Goal: Transaction & Acquisition: Purchase product/service

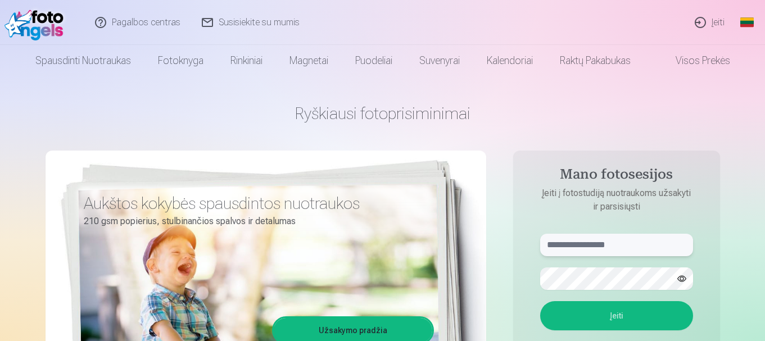
click at [619, 247] on input "text" at bounding box center [616, 245] width 153 height 22
type input "**********"
click at [683, 279] on button "button" at bounding box center [681, 278] width 21 height 21
click at [619, 312] on button "Įeiti" at bounding box center [616, 315] width 153 height 29
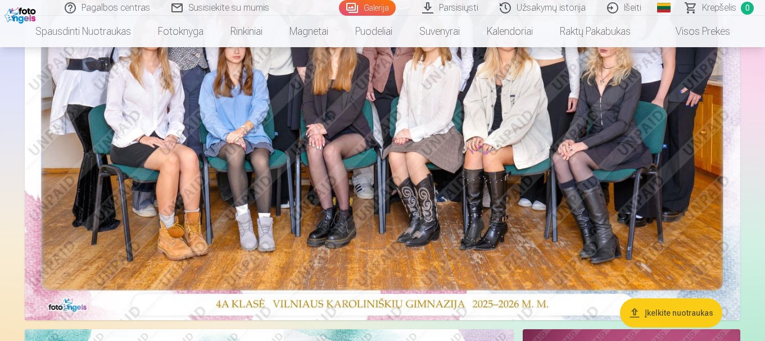
scroll to position [371, 0]
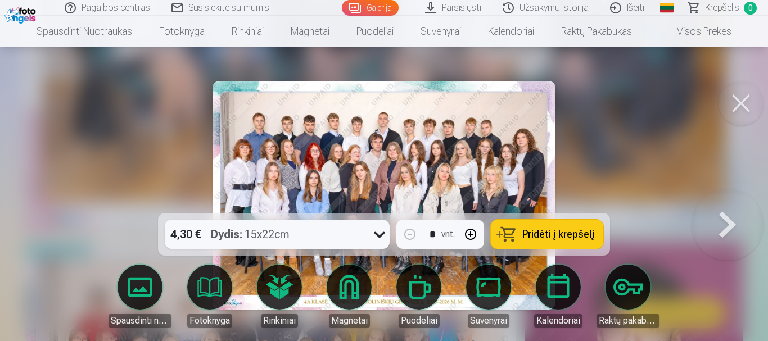
click at [554, 246] on button "Pridėti į krepšelį" at bounding box center [547, 234] width 112 height 29
click at [731, 102] on button at bounding box center [741, 103] width 45 height 45
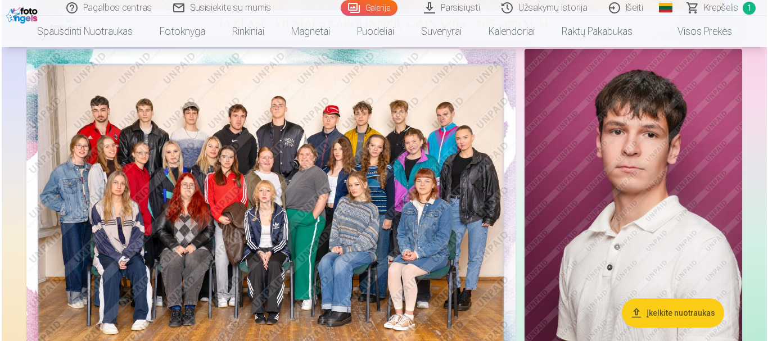
scroll to position [661, 0]
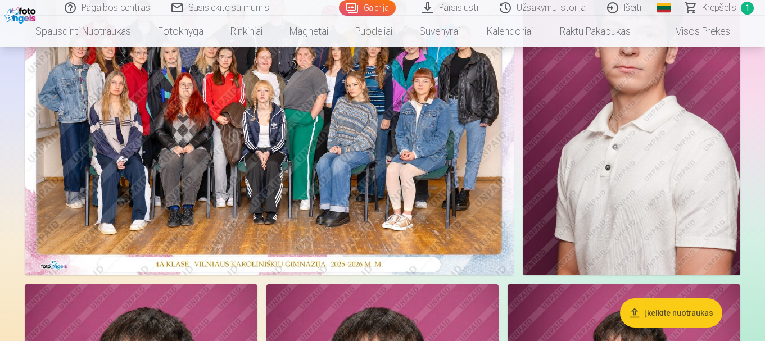
click at [437, 77] on img at bounding box center [269, 112] width 489 height 326
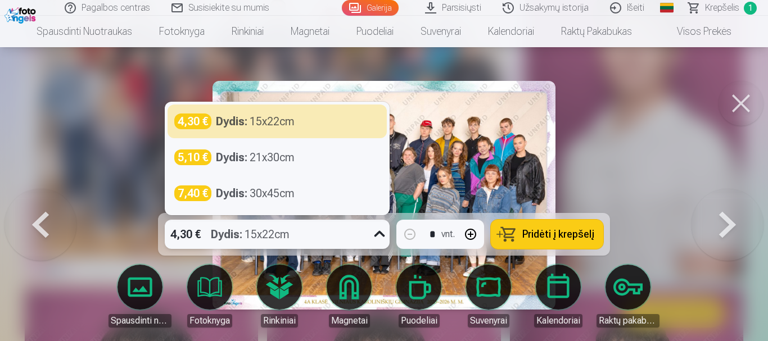
click at [378, 234] on icon at bounding box center [379, 234] width 11 height 6
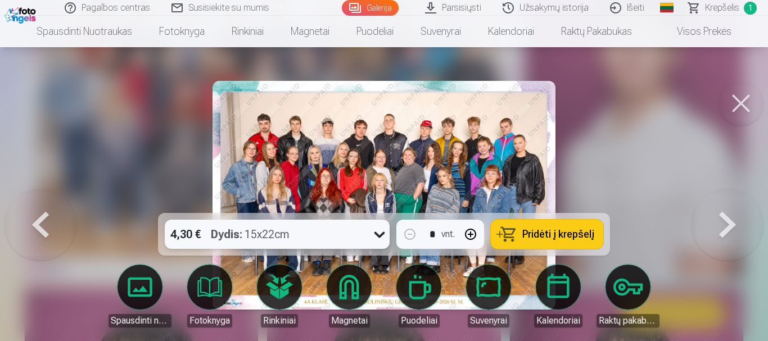
click at [378, 234] on icon at bounding box center [379, 235] width 11 height 6
click at [739, 115] on button at bounding box center [741, 103] width 45 height 45
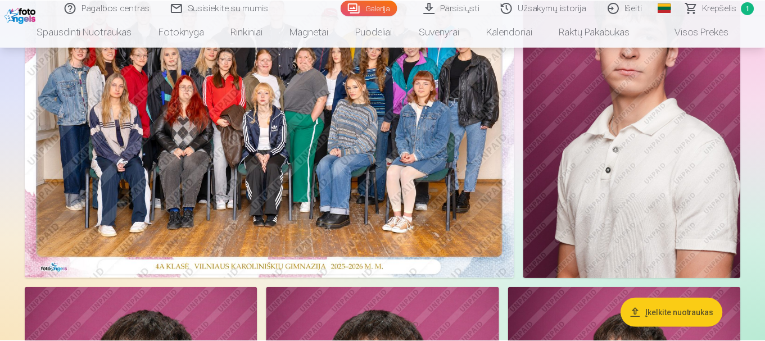
scroll to position [659, 0]
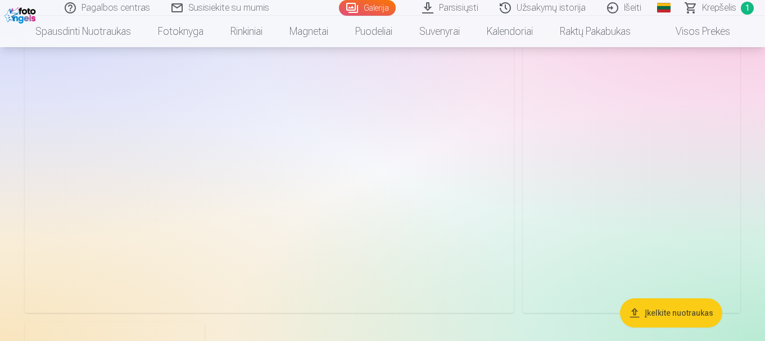
scroll to position [1663, 0]
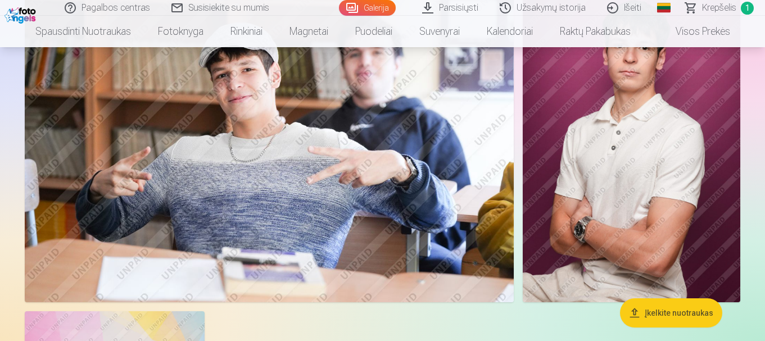
click at [688, 163] on img at bounding box center [632, 139] width 218 height 326
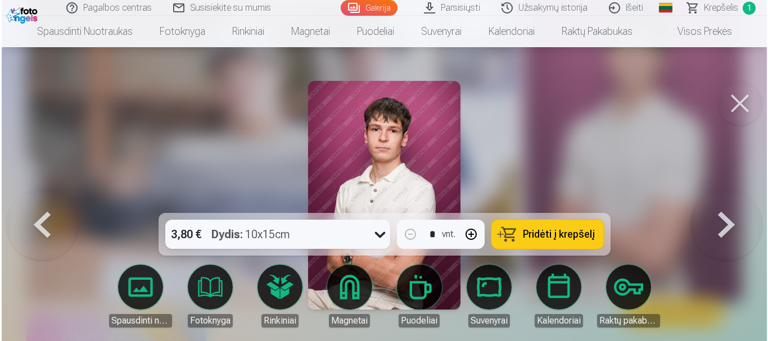
scroll to position [1668, 0]
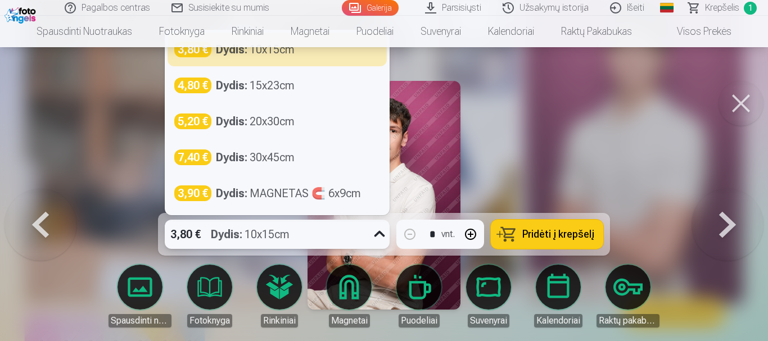
click at [378, 236] on icon at bounding box center [380, 234] width 18 height 18
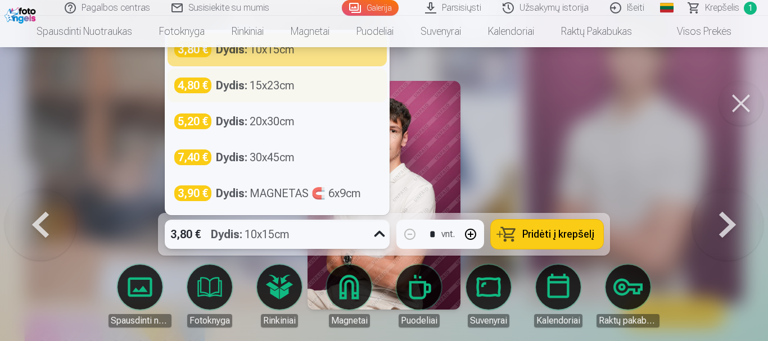
click at [263, 94] on div "4,80 € Dydis : 15x23cm" at bounding box center [277, 86] width 219 height 34
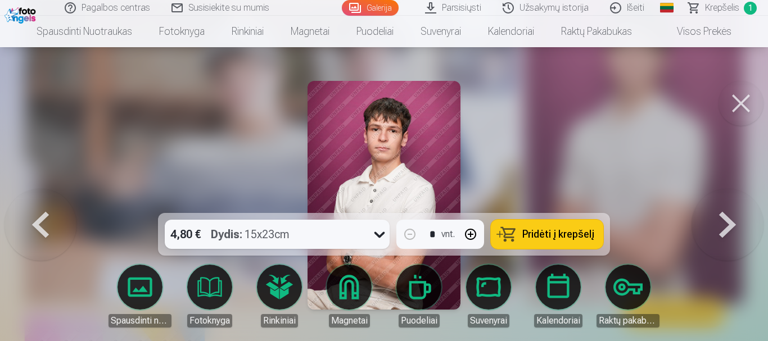
click at [559, 234] on span "Pridėti į krepšelį" at bounding box center [558, 234] width 72 height 10
click at [747, 102] on button at bounding box center [741, 103] width 45 height 45
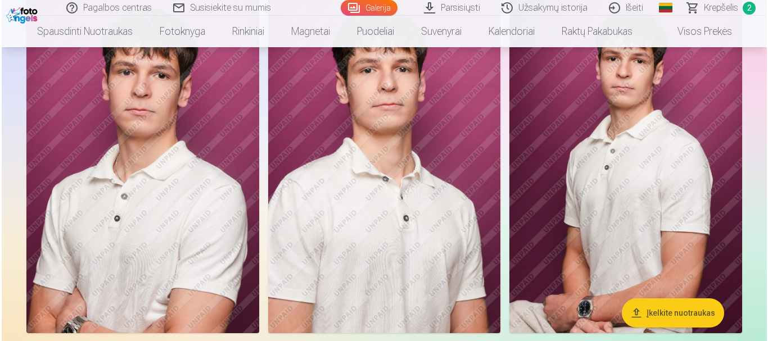
scroll to position [981, 0]
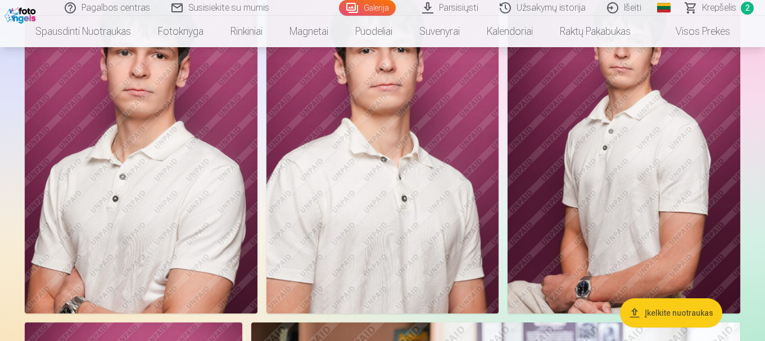
click at [218, 114] on img at bounding box center [141, 139] width 233 height 349
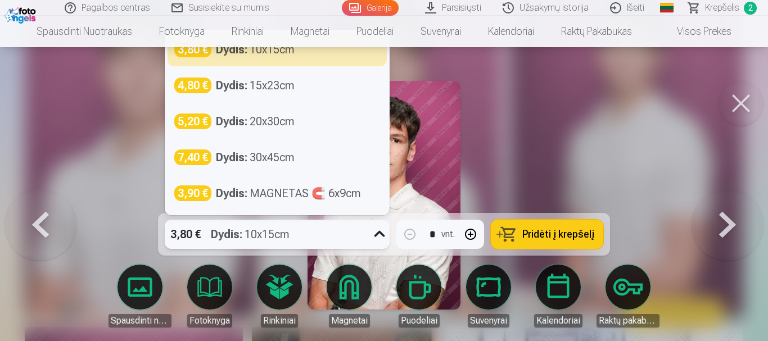
click at [381, 234] on icon at bounding box center [379, 234] width 11 height 6
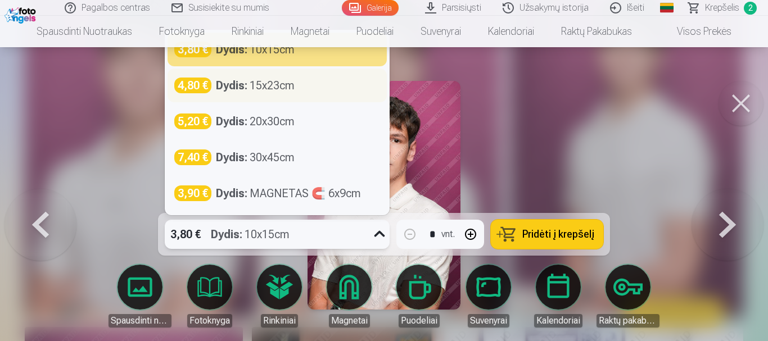
click at [305, 96] on div "4,80 € Dydis : 15x23cm" at bounding box center [277, 86] width 219 height 34
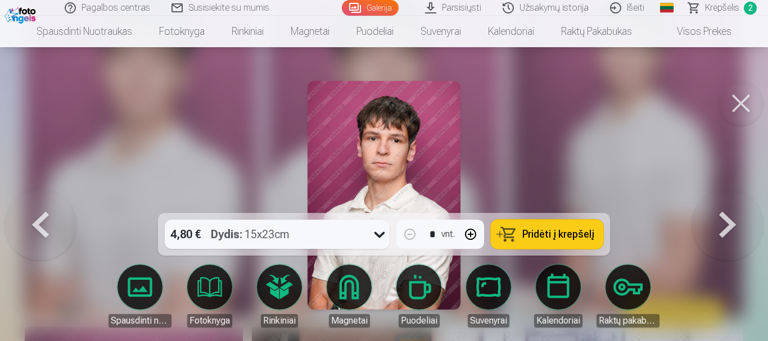
click at [559, 233] on span "Pridėti į krepšelį" at bounding box center [558, 234] width 72 height 10
click at [739, 93] on button at bounding box center [741, 103] width 45 height 45
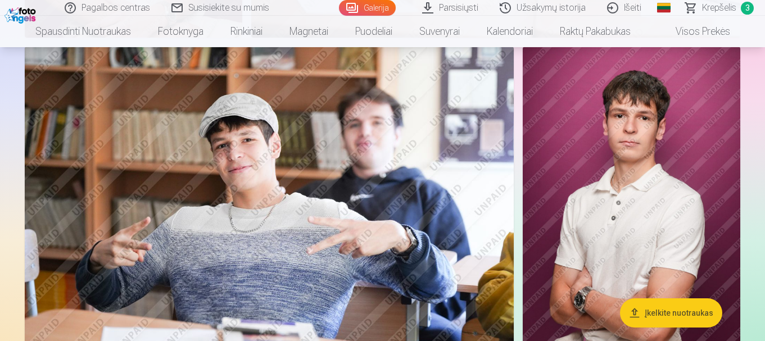
scroll to position [1603, 0]
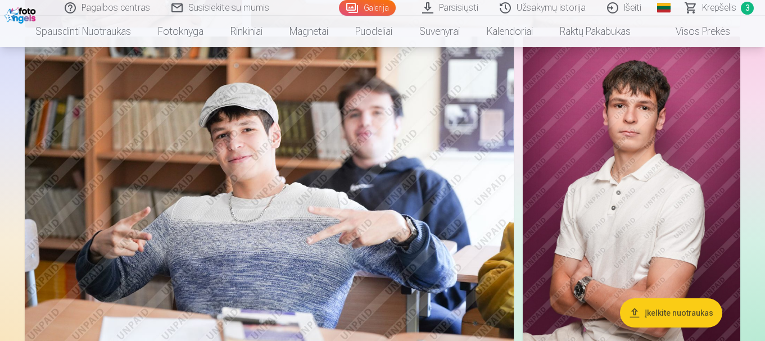
click at [694, 188] on img at bounding box center [632, 200] width 218 height 326
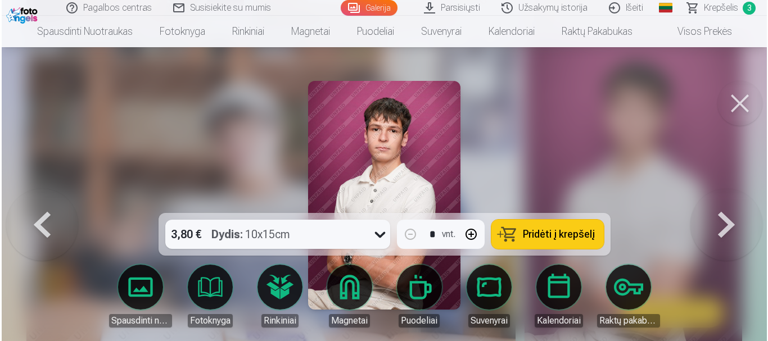
scroll to position [1607, 0]
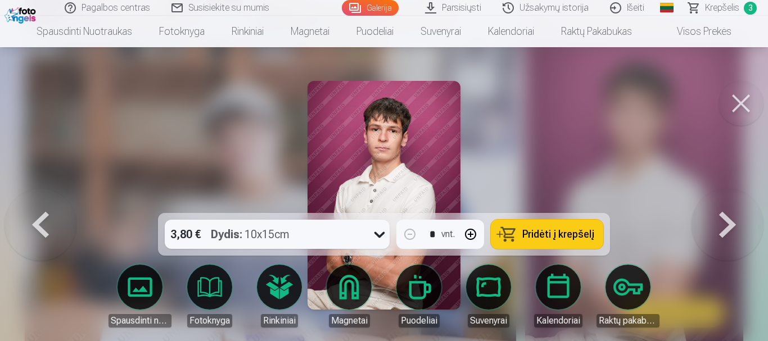
click at [532, 231] on span "Pridėti į krepšelį" at bounding box center [558, 234] width 72 height 10
click at [756, 98] on button at bounding box center [741, 103] width 45 height 45
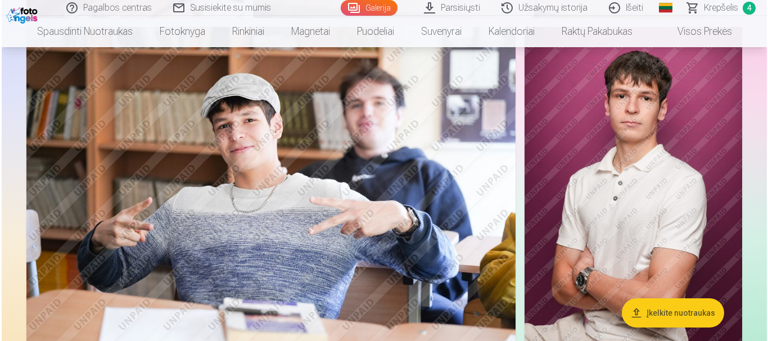
scroll to position [1653, 0]
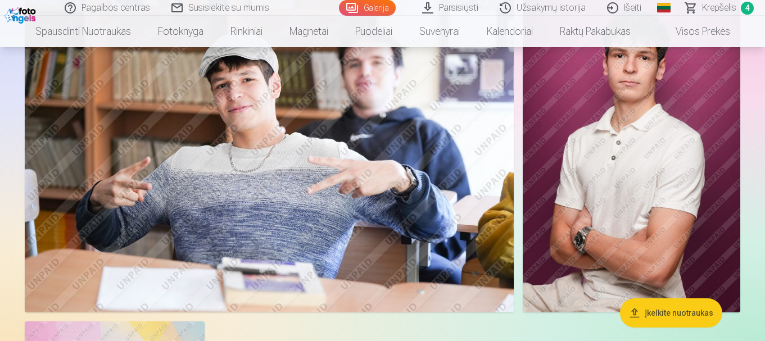
click at [353, 151] on img at bounding box center [269, 150] width 489 height 326
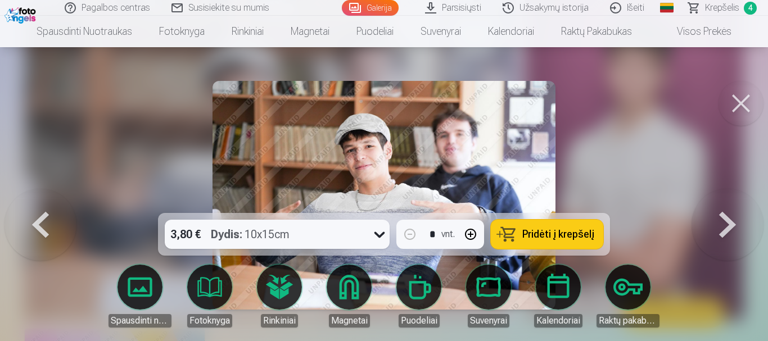
click at [554, 240] on span "Pridėti į krepšelį" at bounding box center [558, 234] width 72 height 10
click at [742, 103] on button at bounding box center [741, 103] width 45 height 45
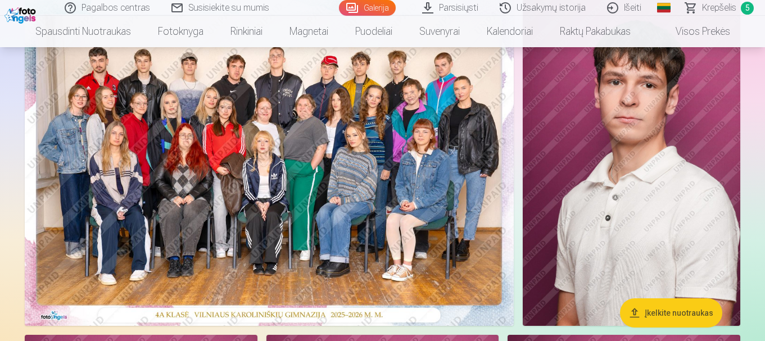
scroll to position [571, 0]
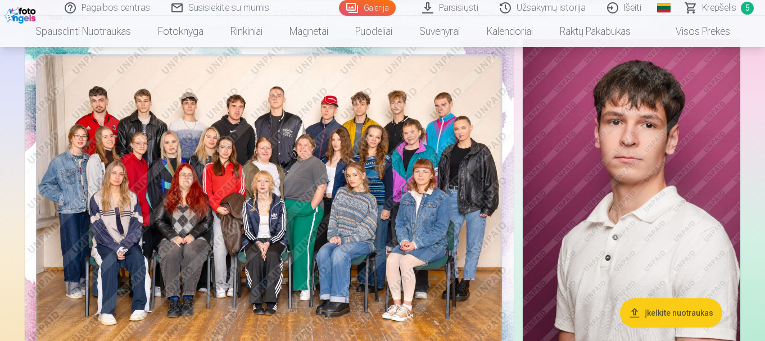
click at [372, 166] on img at bounding box center [269, 202] width 489 height 326
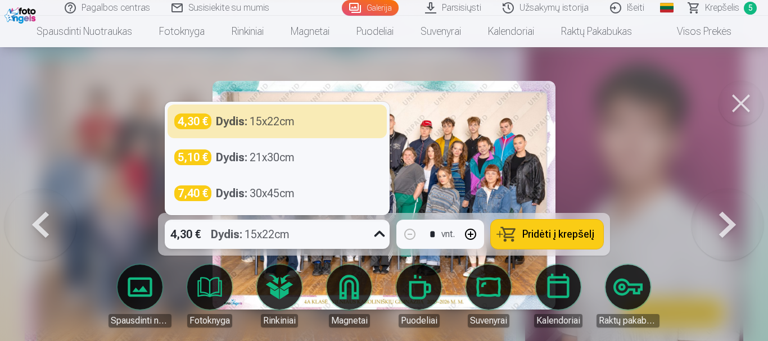
click at [378, 236] on icon at bounding box center [380, 234] width 18 height 18
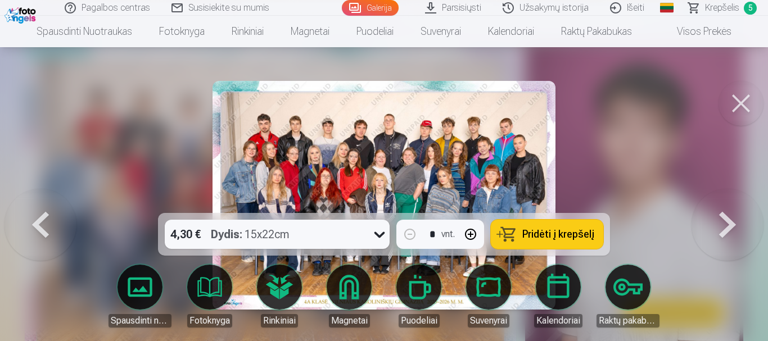
click at [593, 116] on div at bounding box center [384, 170] width 768 height 341
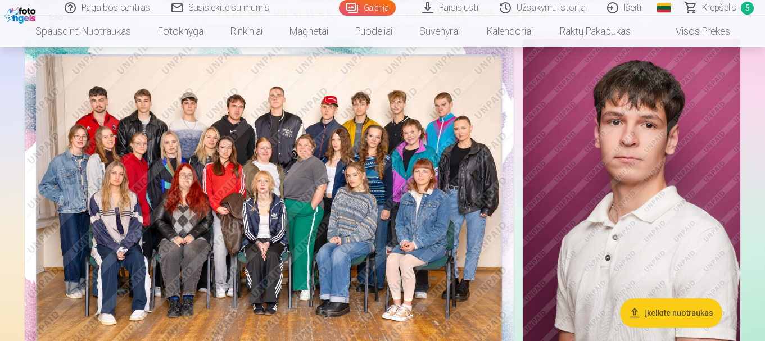
click at [335, 200] on img at bounding box center [269, 202] width 489 height 326
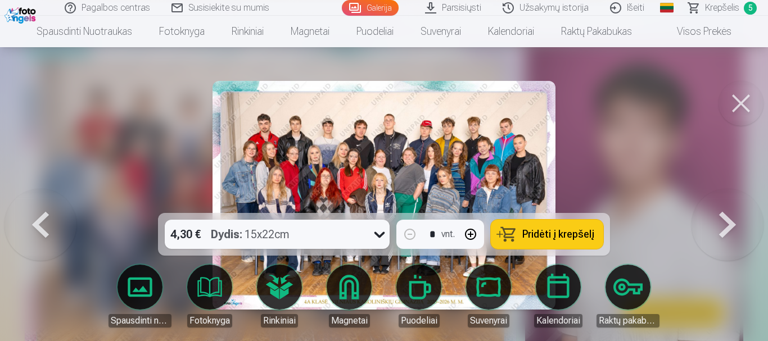
click at [553, 236] on span "Pridėti į krepšelį" at bounding box center [558, 234] width 72 height 10
click at [742, 102] on button at bounding box center [741, 103] width 45 height 45
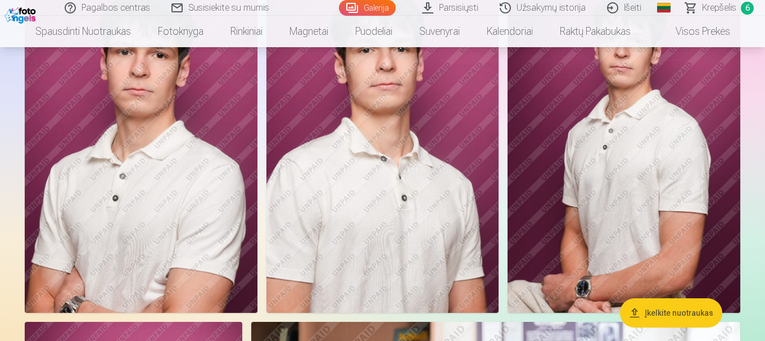
scroll to position [1012, 0]
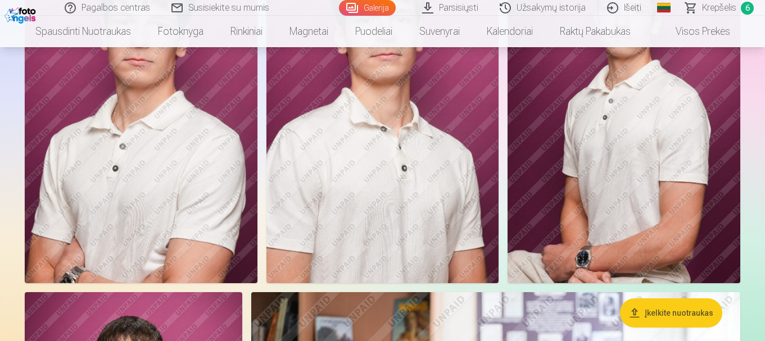
click at [415, 149] on img at bounding box center [383, 108] width 233 height 349
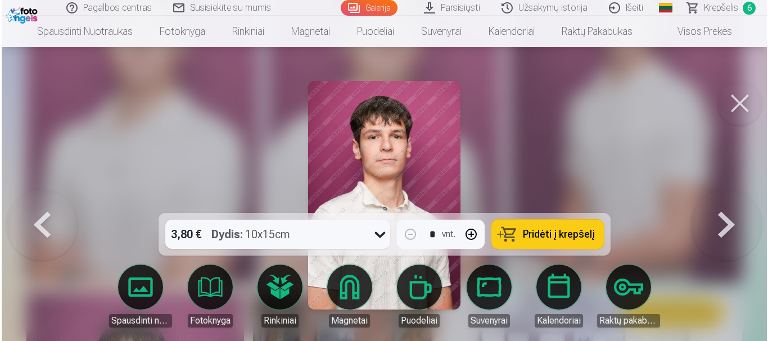
scroll to position [1015, 0]
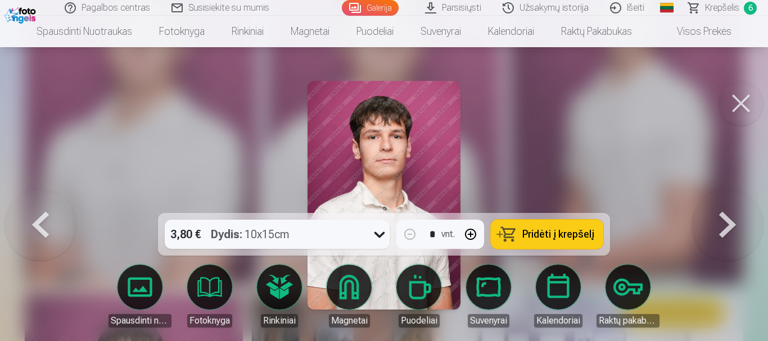
click at [749, 100] on button at bounding box center [741, 103] width 45 height 45
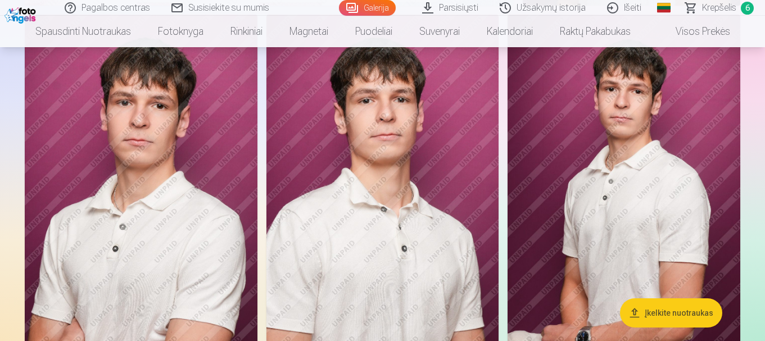
scroll to position [1001, 0]
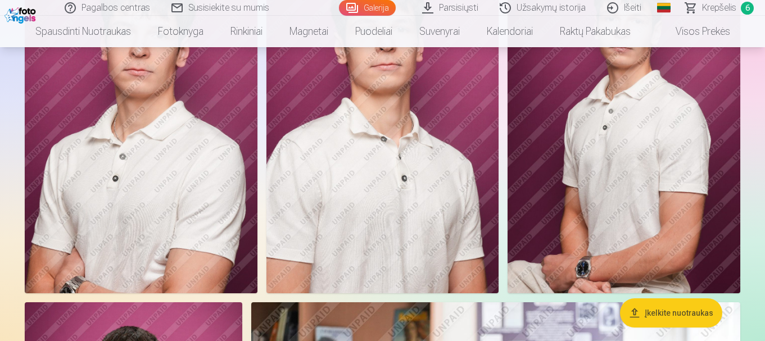
click at [328, 197] on img at bounding box center [383, 118] width 233 height 349
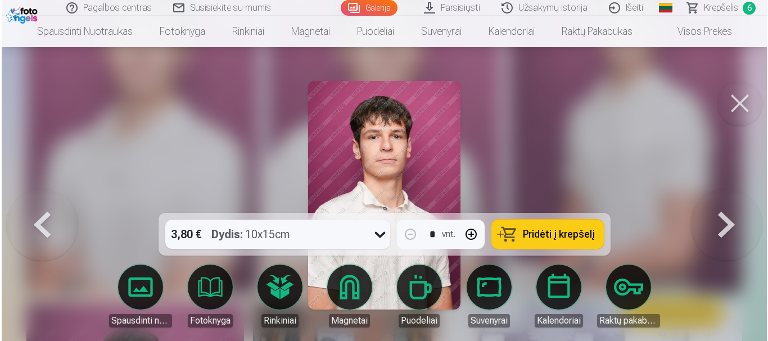
scroll to position [1005, 0]
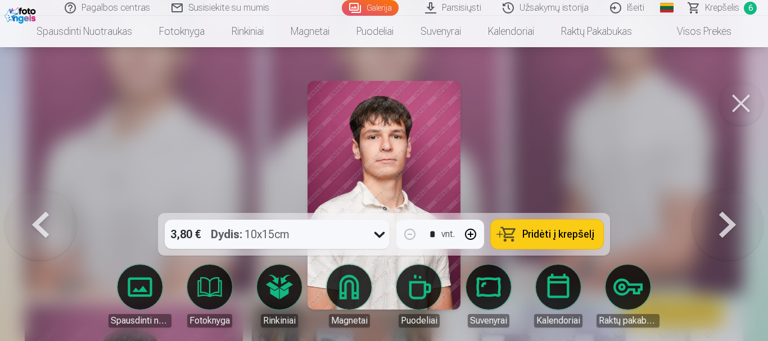
click at [743, 106] on button at bounding box center [741, 103] width 45 height 45
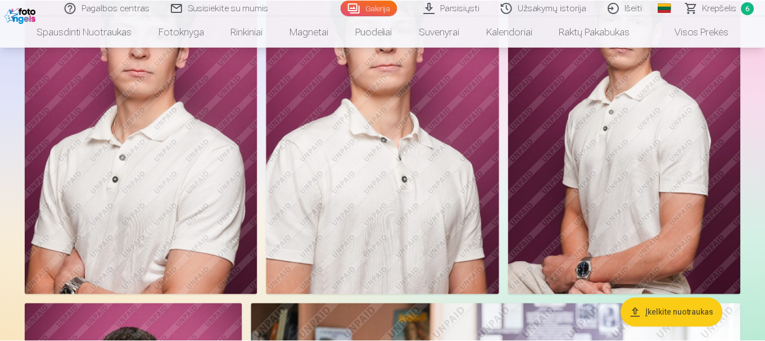
scroll to position [1001, 0]
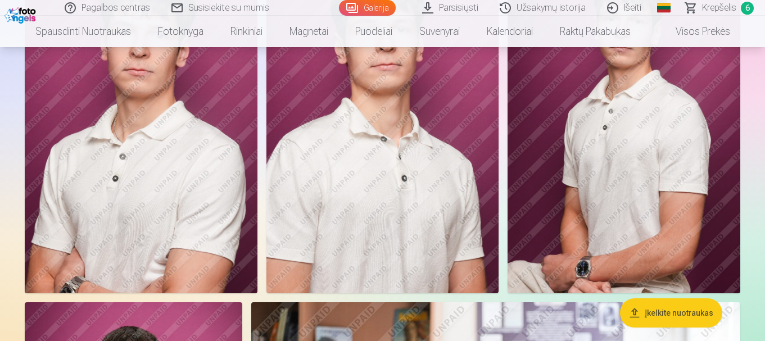
click at [725, 7] on span "Krepšelis" at bounding box center [719, 7] width 34 height 13
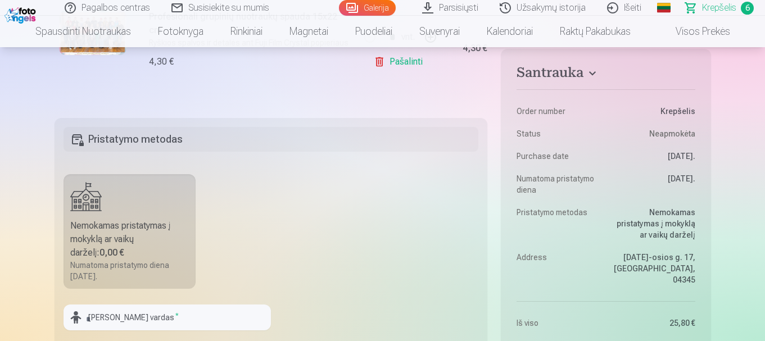
scroll to position [936, 0]
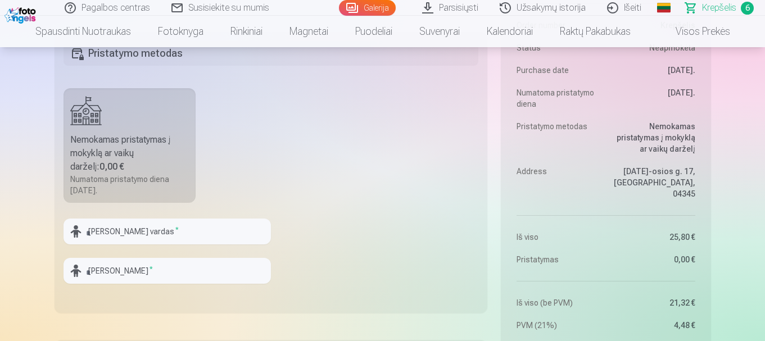
click at [166, 148] on div "Nemokamas pristatymas į mokyklą ar vaikų darželį : 0,00 €" at bounding box center [129, 153] width 119 height 40
click at [162, 240] on input "text" at bounding box center [167, 232] width 207 height 26
type input "*"
type input "*******"
click at [159, 274] on input "text" at bounding box center [167, 271] width 207 height 26
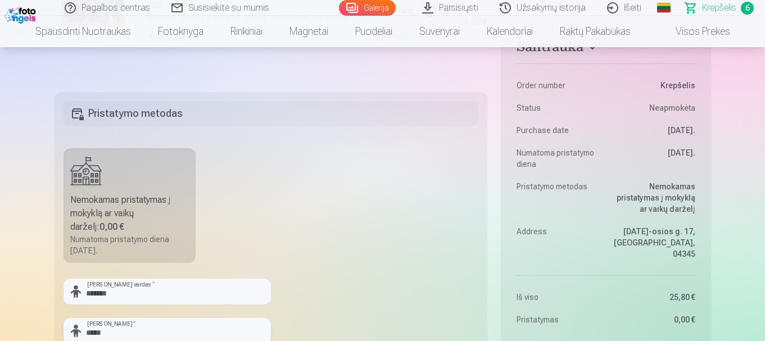
scroll to position [945, 0]
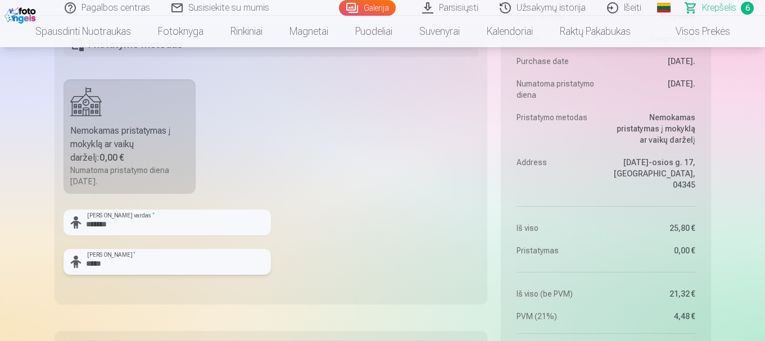
type input "*****"
click at [123, 119] on label "Nemokamas pristatymas į mokyklą ar vaikų darželį : 0,00 € Numatoma pristatymo d…" at bounding box center [130, 136] width 133 height 115
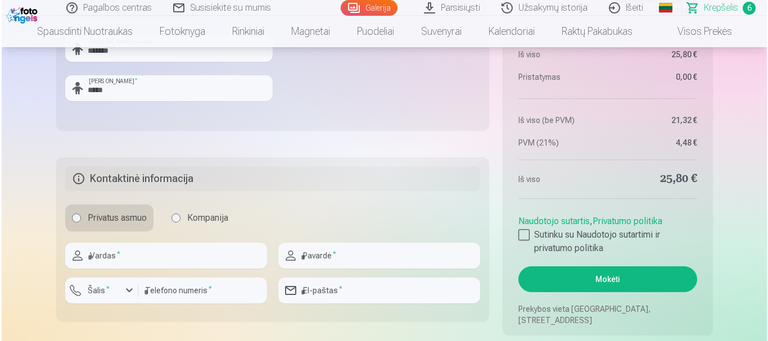
scroll to position [1223, 0]
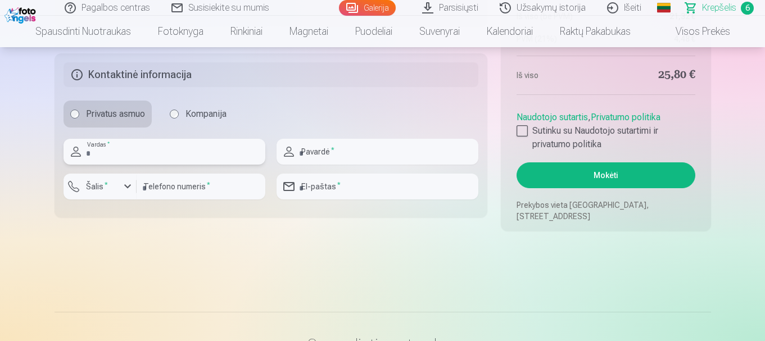
click at [217, 157] on input "text" at bounding box center [165, 152] width 202 height 26
type input "****"
click at [137, 185] on input "number" at bounding box center [201, 187] width 129 height 26
click at [347, 155] on input "text" at bounding box center [378, 152] width 202 height 26
click at [299, 150] on input "**********" at bounding box center [378, 152] width 202 height 26
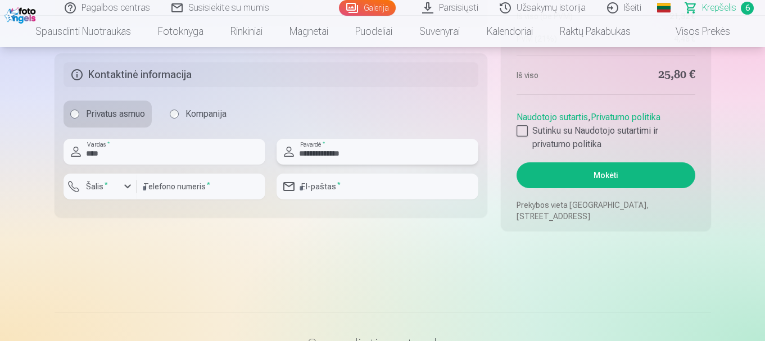
click at [333, 149] on input "**********" at bounding box center [378, 152] width 202 height 26
type input "**********"
click at [174, 192] on input "number" at bounding box center [201, 187] width 129 height 26
click at [123, 186] on div "button" at bounding box center [127, 186] width 13 height 13
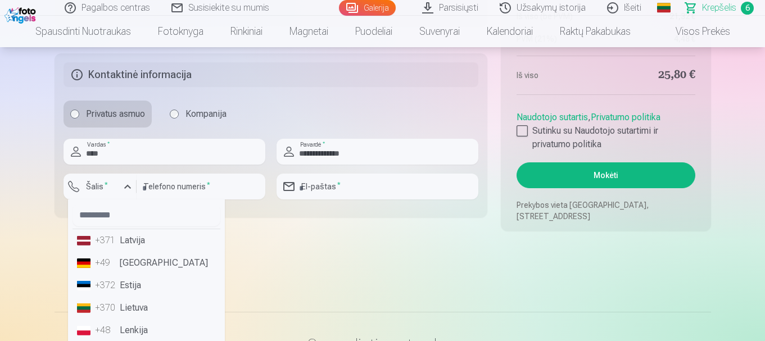
click at [137, 304] on li "+370 Lietuva" at bounding box center [147, 308] width 148 height 22
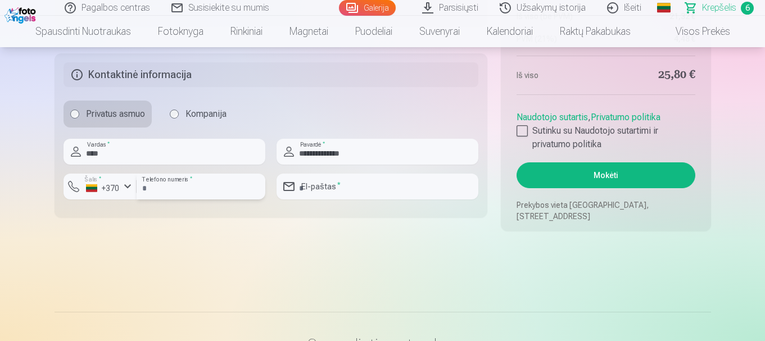
click at [185, 194] on input "number" at bounding box center [201, 187] width 129 height 26
type input "********"
click at [330, 195] on input "email" at bounding box center [378, 187] width 202 height 26
type input "**********"
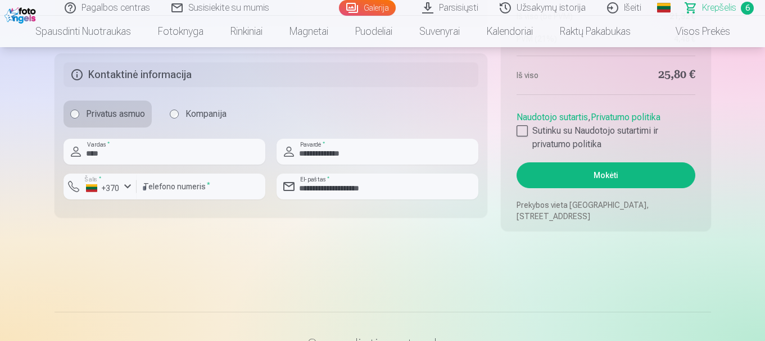
click at [191, 191] on input "********" at bounding box center [201, 187] width 129 height 26
type input "********"
click at [524, 131] on div at bounding box center [522, 130] width 11 height 11
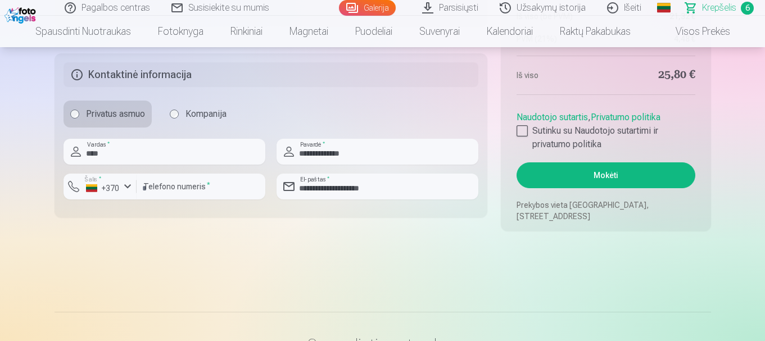
click at [615, 169] on button "Mokėti" at bounding box center [606, 176] width 178 height 26
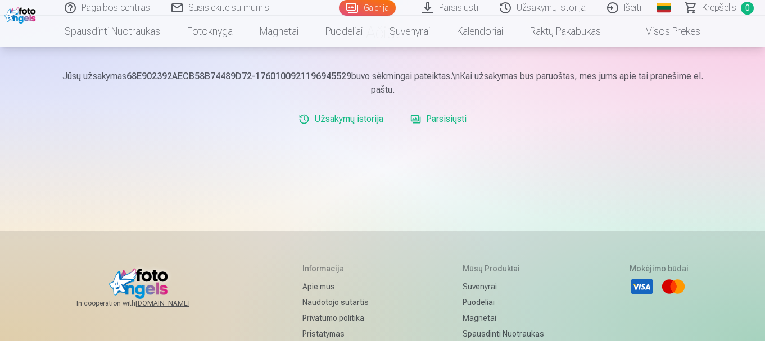
scroll to position [139, 0]
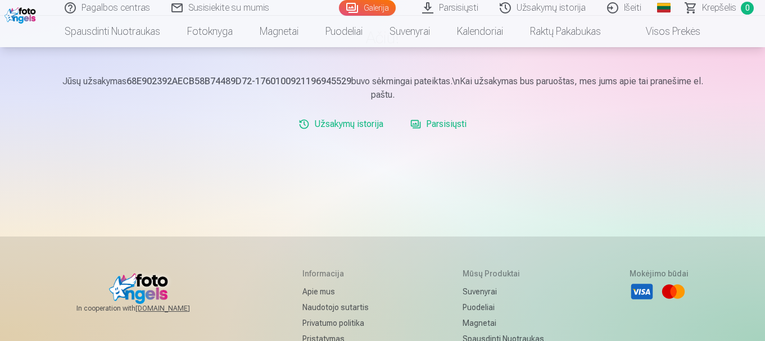
click at [453, 122] on link "Parsisiųsti" at bounding box center [438, 124] width 65 height 22
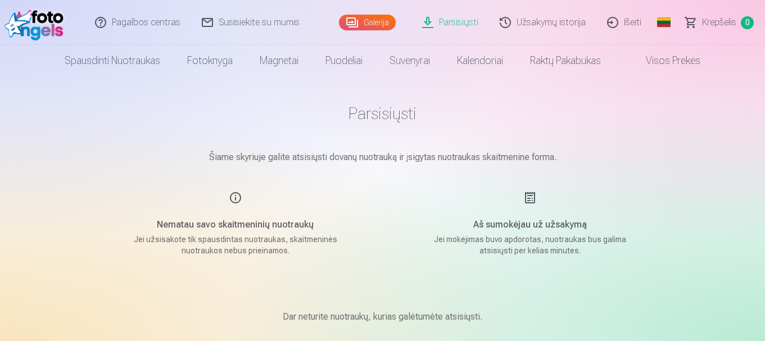
click at [533, 226] on h5 "Aš sumokėjau už užsakymą" at bounding box center [530, 224] width 214 height 13
click at [234, 197] on div "Nematau savo skaitmeninių nuotraukų Jei užsisakote tik spausdintas nuotraukas, …" at bounding box center [236, 223] width 268 height 65
click at [237, 196] on div "Nematau savo skaitmeninių nuotraukų Jei užsisakote tik spausdintas nuotraukas, …" at bounding box center [236, 223] width 268 height 65
click at [683, 70] on link "Visos prekės" at bounding box center [665, 60] width 100 height 31
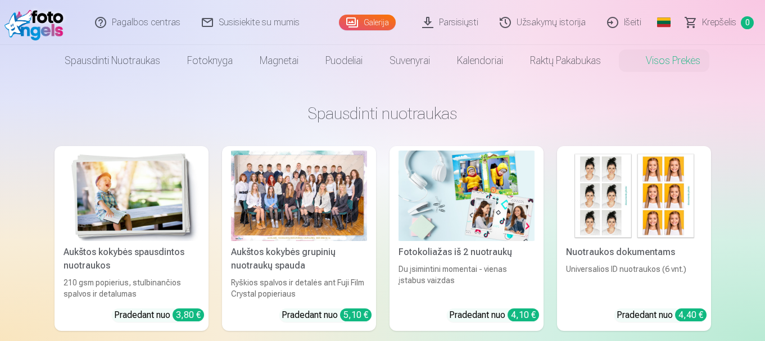
click at [535, 24] on link "Užsakymų istorija" at bounding box center [543, 22] width 107 height 45
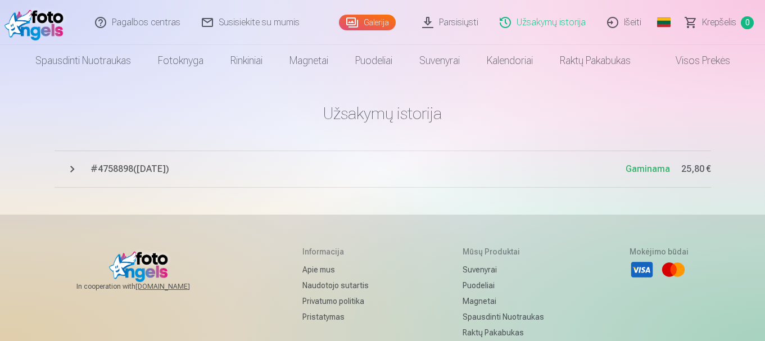
click at [467, 23] on link "Parsisiųsti" at bounding box center [451, 22] width 78 height 45
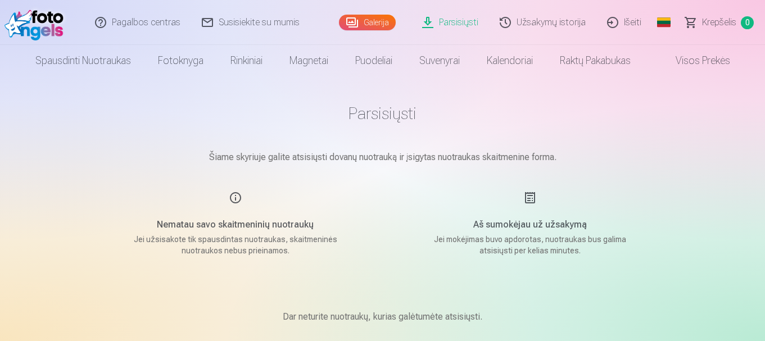
click at [544, 24] on link "Užsakymų istorija" at bounding box center [543, 22] width 107 height 45
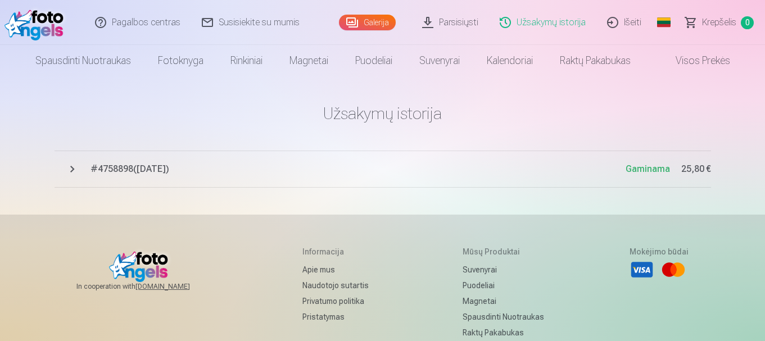
click at [160, 168] on span "# 4758898 ( [DATE] )" at bounding box center [358, 169] width 535 height 13
